Goal: Information Seeking & Learning: Understand process/instructions

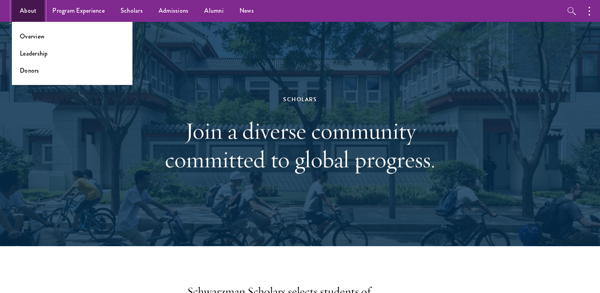
click at [25, 16] on link "About" at bounding box center [28, 11] width 33 height 22
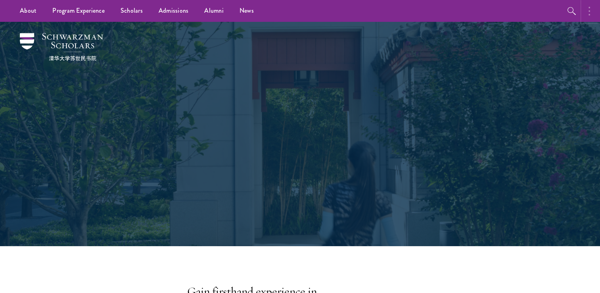
click at [589, 11] on circle "button" at bounding box center [590, 11] width 2 height 2
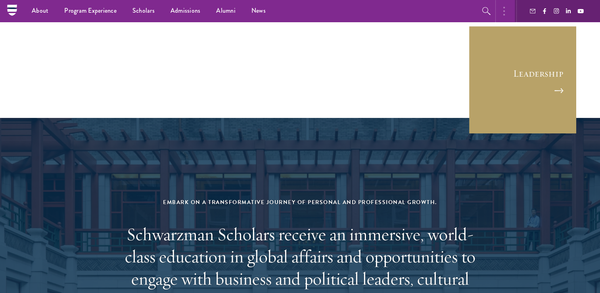
scroll to position [3112, 0]
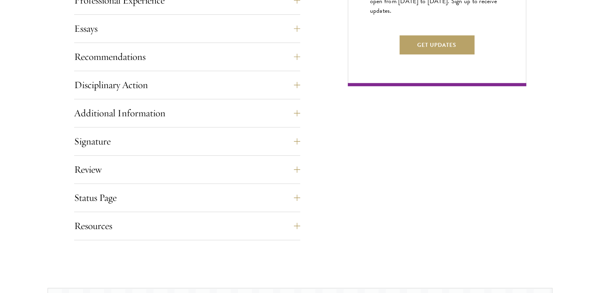
scroll to position [551, 0]
click at [86, 199] on button "Status Page" at bounding box center [193, 197] width 226 height 19
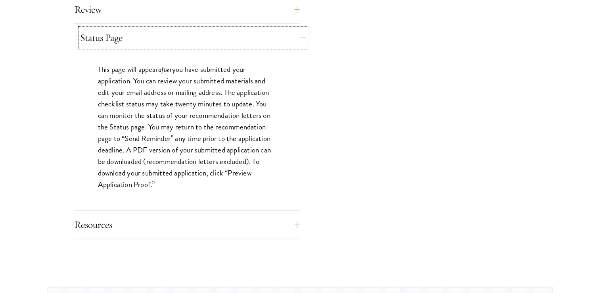
scroll to position [713, 0]
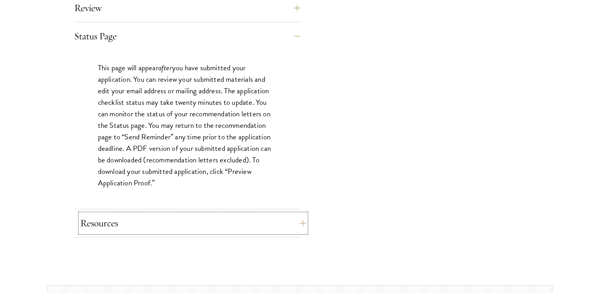
click at [87, 220] on button "Resources" at bounding box center [193, 222] width 226 height 19
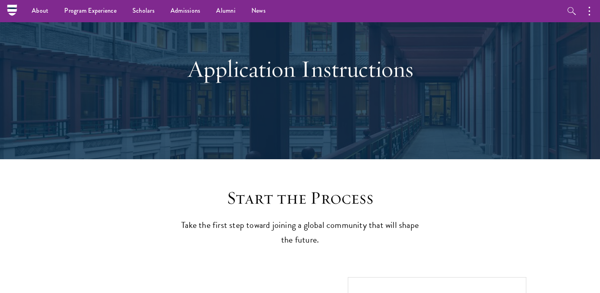
scroll to position [0, 0]
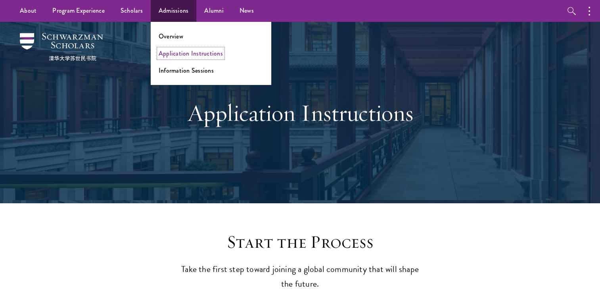
click at [175, 54] on link "Application Instructions" at bounding box center [191, 53] width 64 height 9
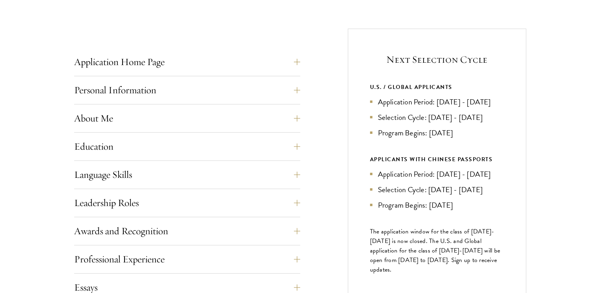
scroll to position [294, 0]
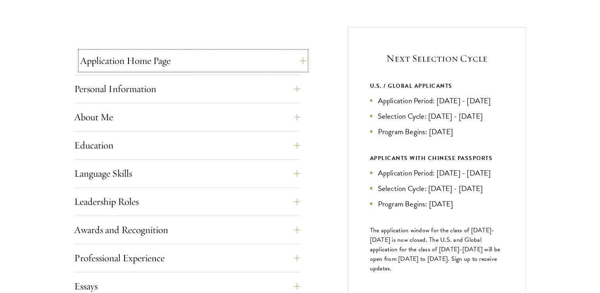
click at [98, 66] on button "Application Home Page" at bounding box center [193, 60] width 226 height 19
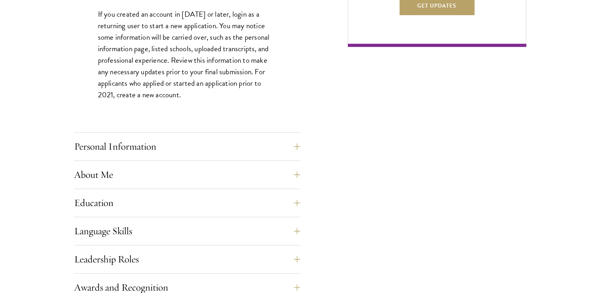
scroll to position [592, 0]
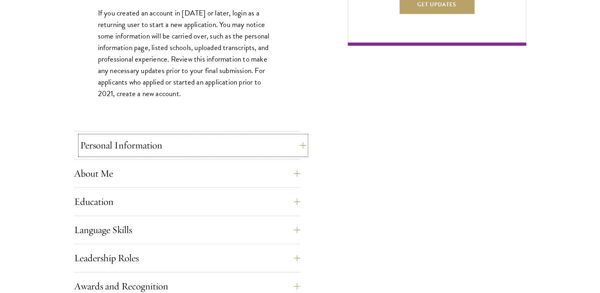
click at [83, 149] on button "Personal Information" at bounding box center [193, 145] width 226 height 19
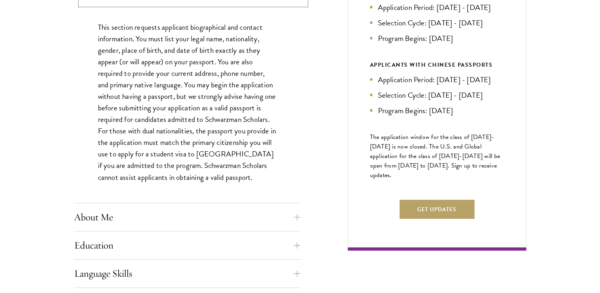
scroll to position [388, 0]
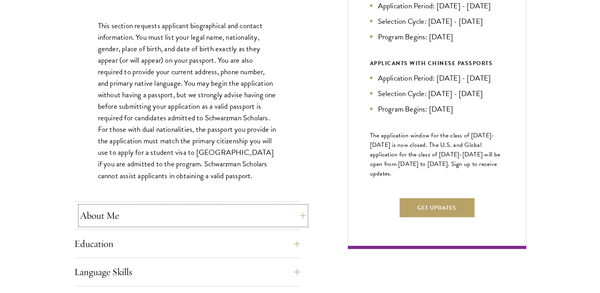
click at [91, 224] on button "About Me" at bounding box center [193, 215] width 226 height 19
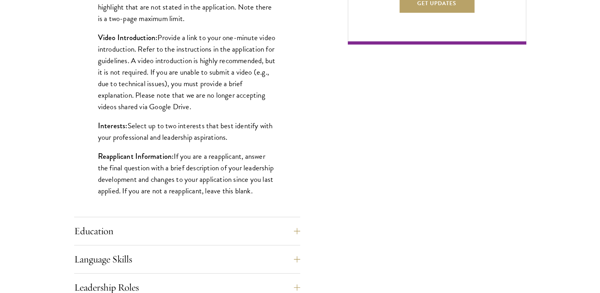
scroll to position [596, 0]
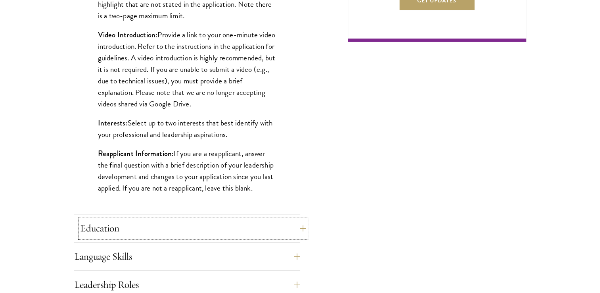
click at [86, 235] on button "Education" at bounding box center [193, 228] width 226 height 19
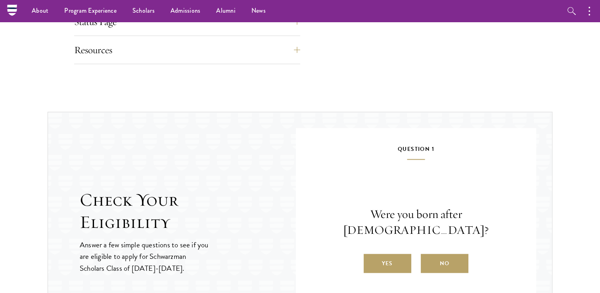
scroll to position [1660, 0]
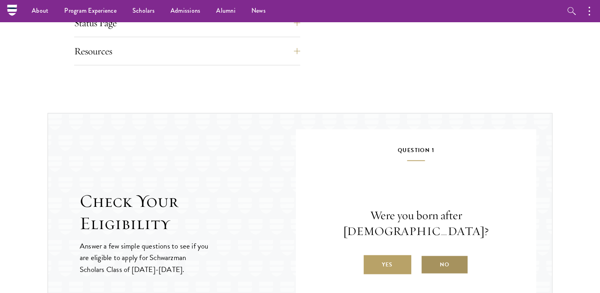
click at [447, 262] on label "No" at bounding box center [445, 264] width 48 height 19
click at [428, 262] on input "No" at bounding box center [424, 259] width 7 height 7
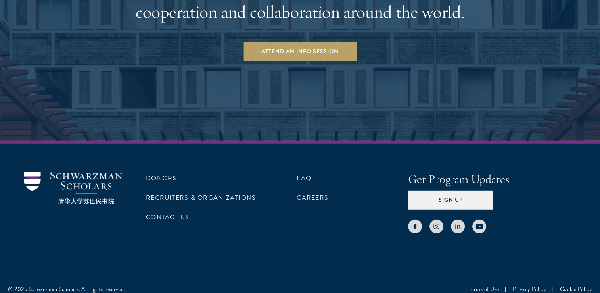
scroll to position [2232, 0]
